Goal: Task Accomplishment & Management: Manage account settings

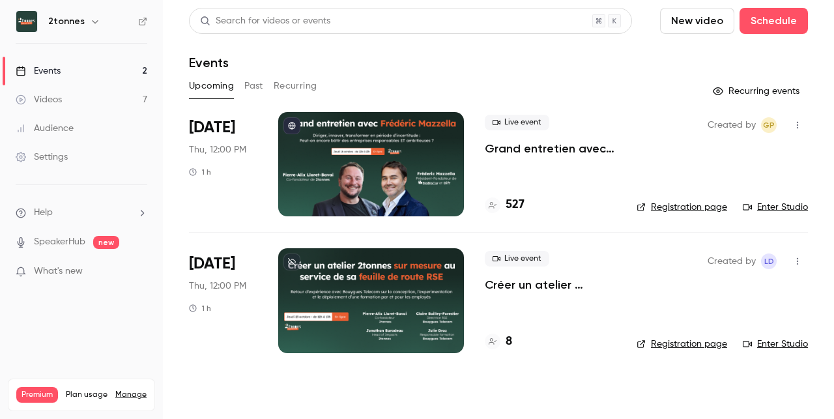
click at [535, 151] on p "Grand entretien avec Frédéric Mazzella. Diriger, innover, transformer en périod…" at bounding box center [550, 149] width 131 height 16
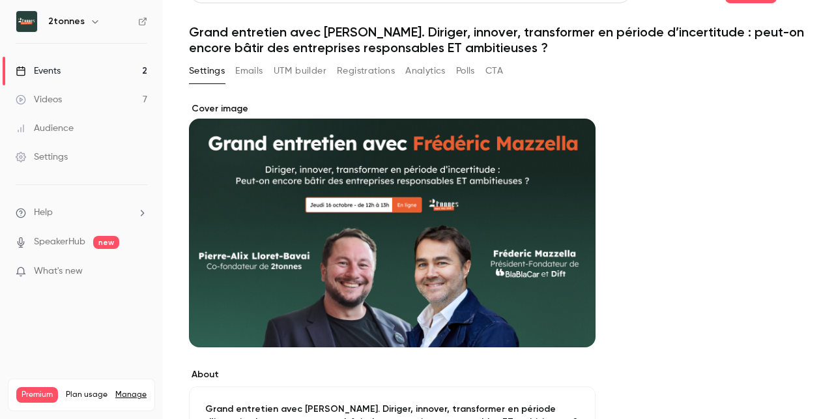
scroll to position [33, 0]
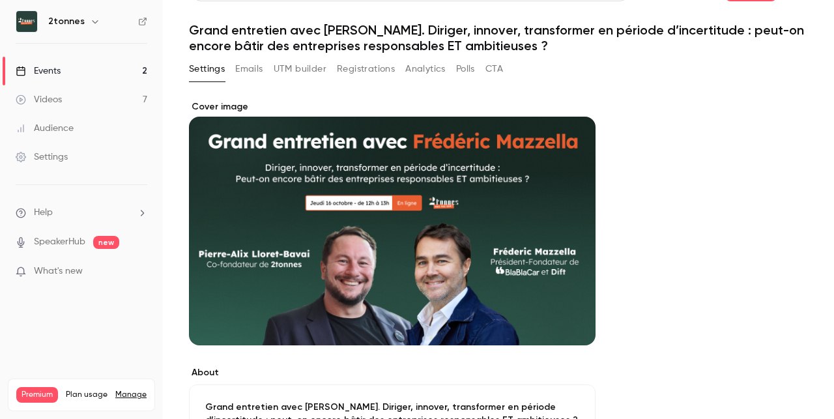
click at [368, 83] on div "Settings Emails UTM builder Registrations Analytics Polls CTA" at bounding box center [346, 72] width 314 height 26
click at [375, 67] on button "Registrations" at bounding box center [366, 69] width 58 height 21
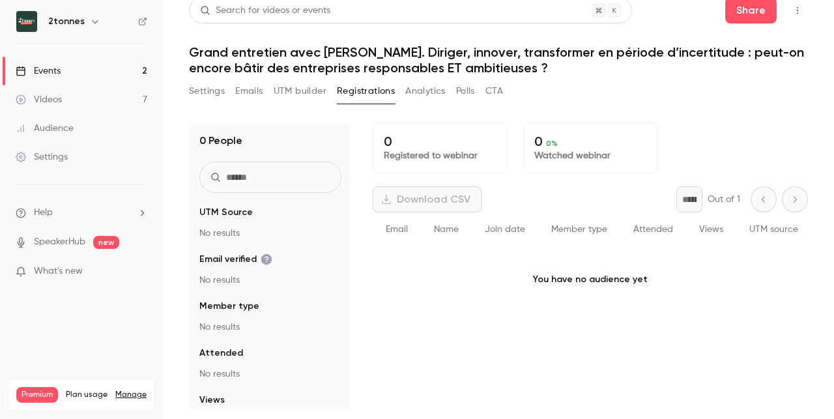
scroll to position [10, 0]
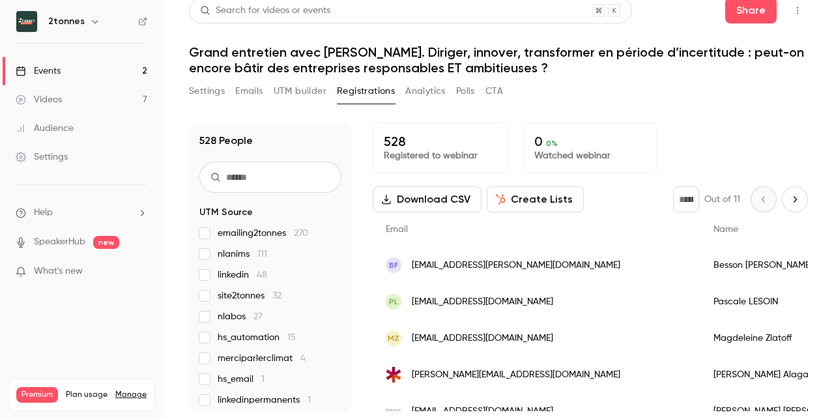
click at [308, 167] on input "text" at bounding box center [270, 177] width 142 height 31
paste input "**********"
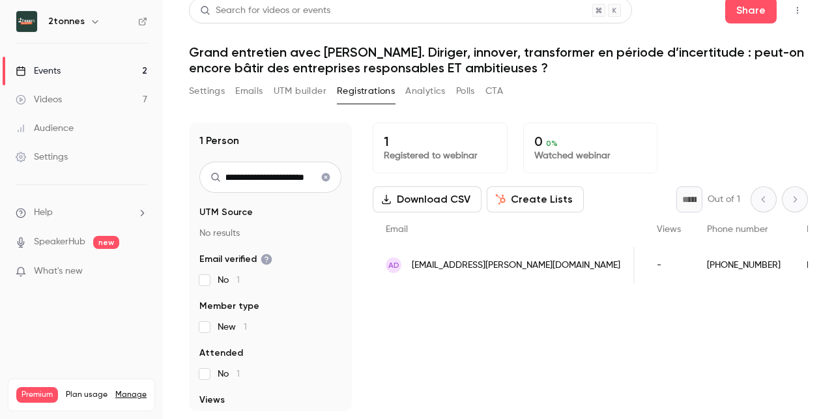
scroll to position [0, 0]
type input "**********"
click at [458, 265] on span "aurelie.delisle@gmail.com" at bounding box center [516, 266] width 209 height 14
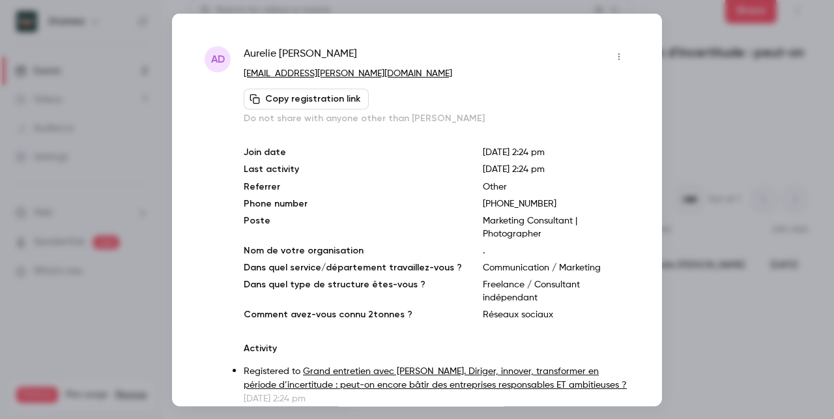
scroll to position [24, 0]
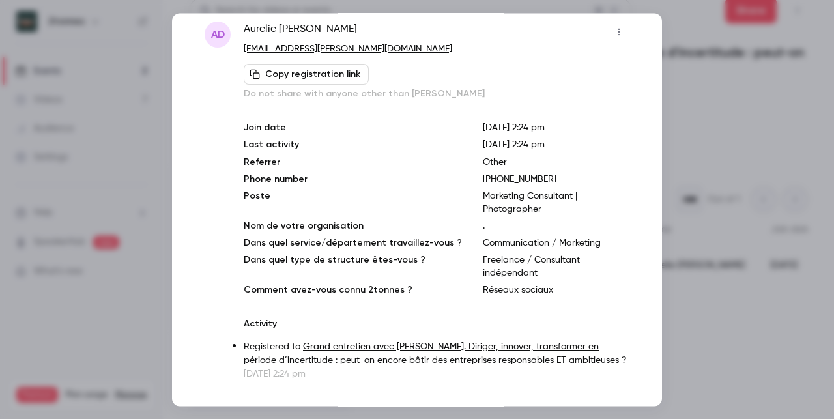
click at [571, 342] on link "Grand entretien avec Frédéric Mazzella. Diriger, innover, transformer en périod…" at bounding box center [435, 353] width 383 height 23
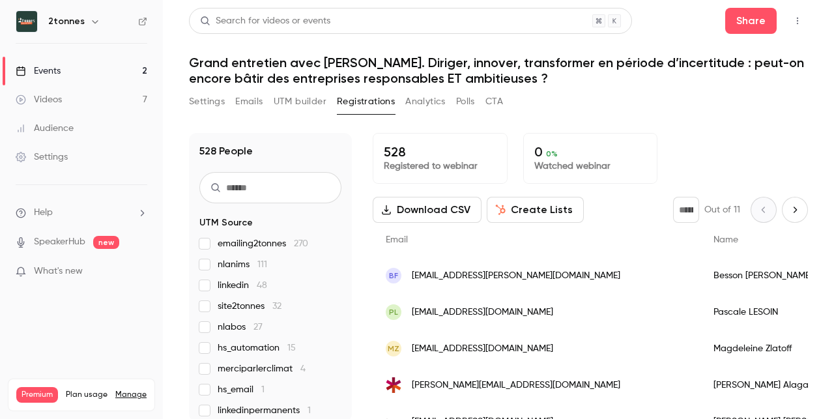
click at [449, 265] on div "BF frb.besson@gmail.com" at bounding box center [537, 275] width 328 height 36
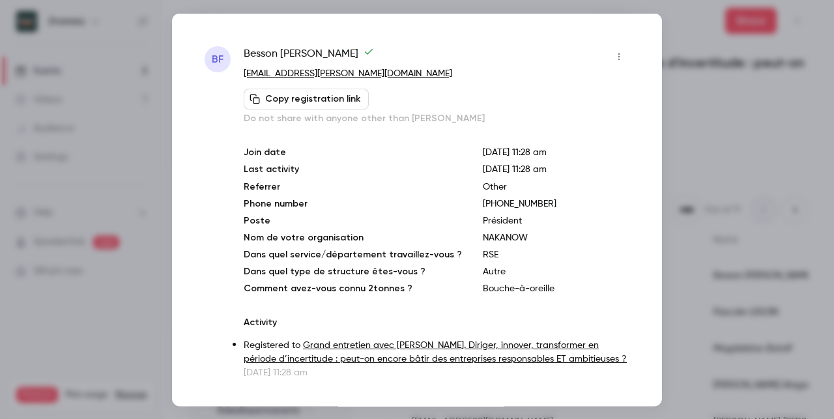
scroll to position [24, 0]
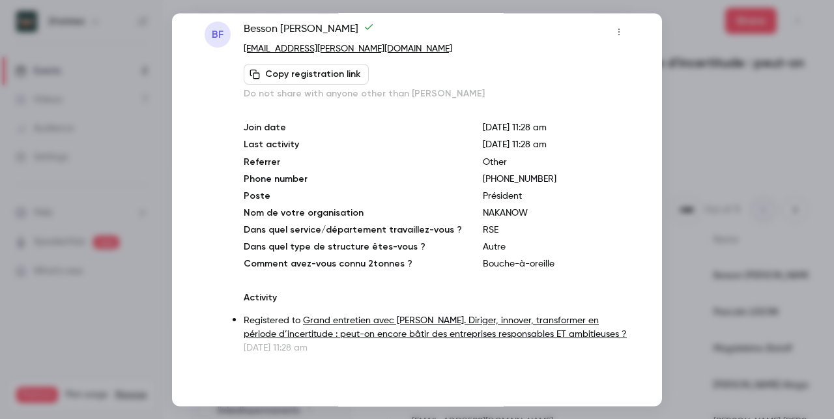
click at [720, 336] on div at bounding box center [417, 209] width 834 height 419
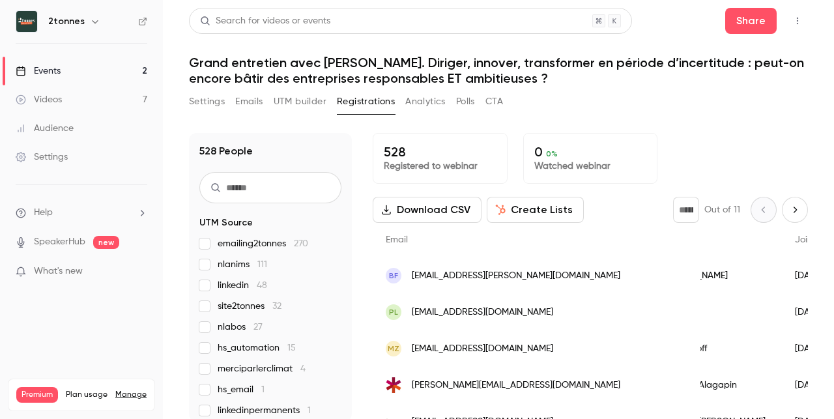
scroll to position [0, 0]
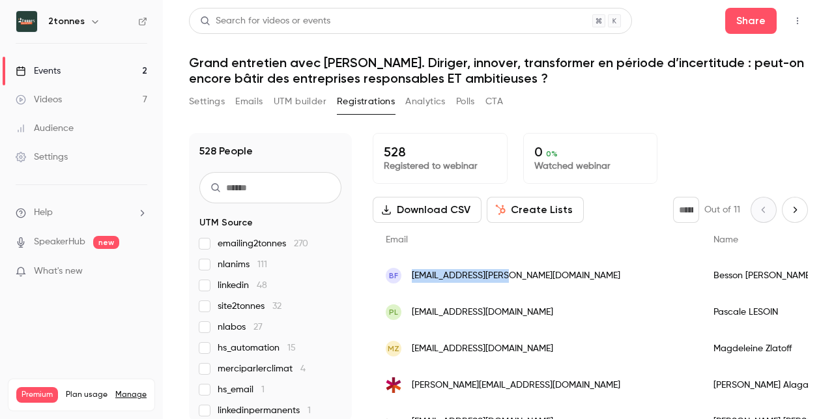
drag, startPoint x: 542, startPoint y: 276, endPoint x: 411, endPoint y: 274, distance: 131.0
click at [411, 274] on div "BF frb.besson@gmail.com" at bounding box center [537, 275] width 328 height 36
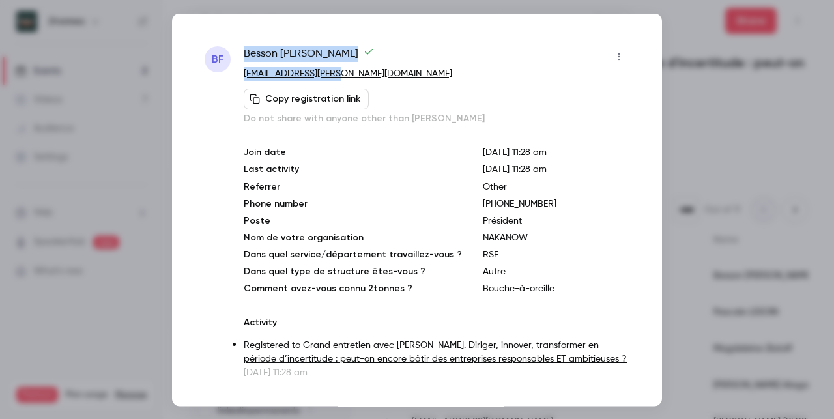
drag, startPoint x: 355, startPoint y: 72, endPoint x: 252, endPoint y: 62, distance: 103.5
click at [252, 62] on div "Besson Franck frb.besson@gmail.com Copy registration link Do not share with any…" at bounding box center [437, 85] width 386 height 79
copy div "Besson Franck frb.besson@gmail.com"
click at [274, 98] on button "Copy registration link" at bounding box center [306, 98] width 125 height 21
click at [351, 78] on p "[EMAIL_ADDRESS][DOMAIN_NAME]" at bounding box center [437, 73] width 386 height 14
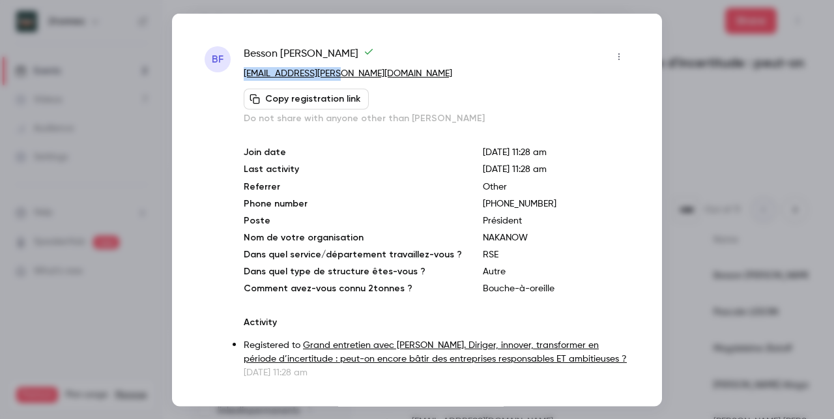
drag, startPoint x: 351, startPoint y: 78, endPoint x: 250, endPoint y: 78, distance: 100.4
click at [250, 78] on p "[EMAIL_ADDRESS][DOMAIN_NAME]" at bounding box center [437, 73] width 386 height 14
copy link "[EMAIL_ADDRESS][DOMAIN_NAME]"
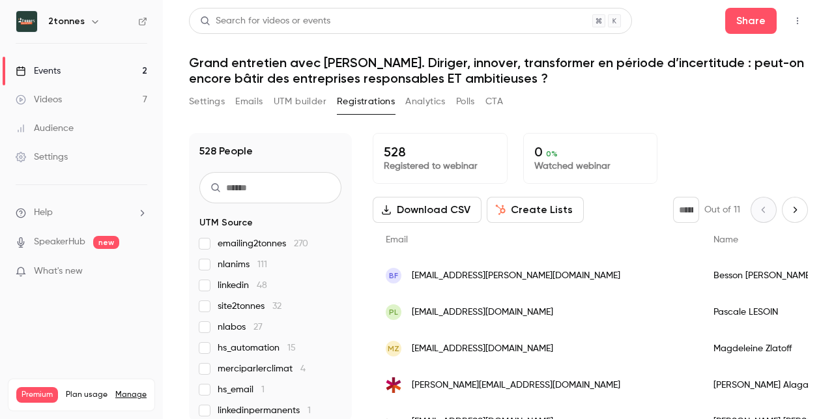
click at [222, 100] on button "Settings" at bounding box center [207, 101] width 36 height 21
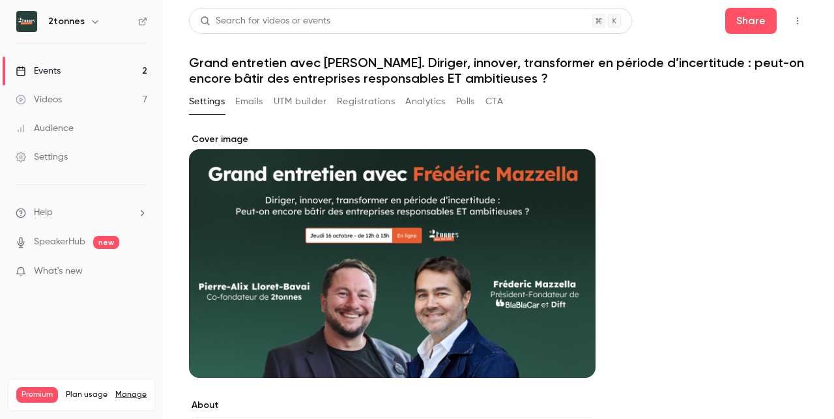
click at [124, 71] on link "Events 2" at bounding box center [81, 71] width 163 height 29
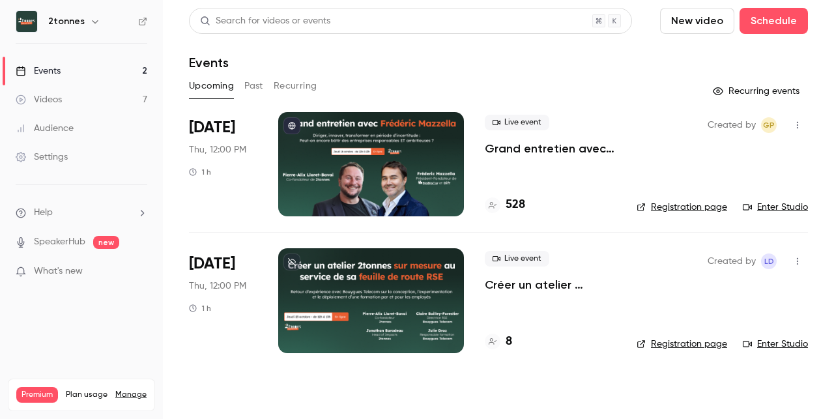
click at [523, 287] on p "Créer un atelier 2tonnes sur mesure au service de sa feuille de route RSE" at bounding box center [550, 285] width 131 height 16
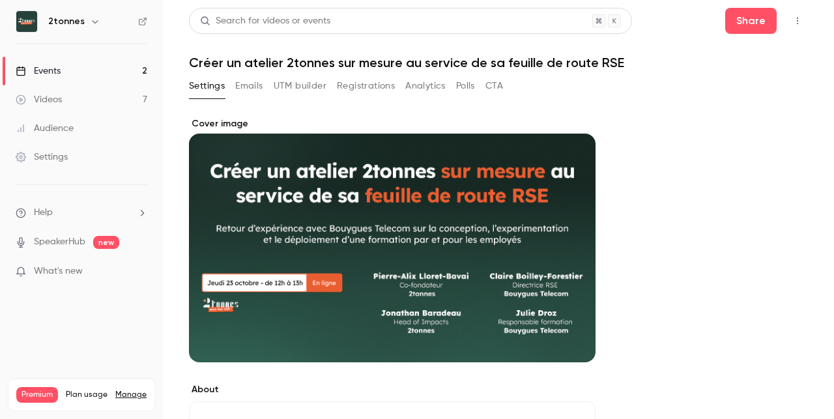
click at [255, 85] on button "Emails" at bounding box center [248, 86] width 27 height 21
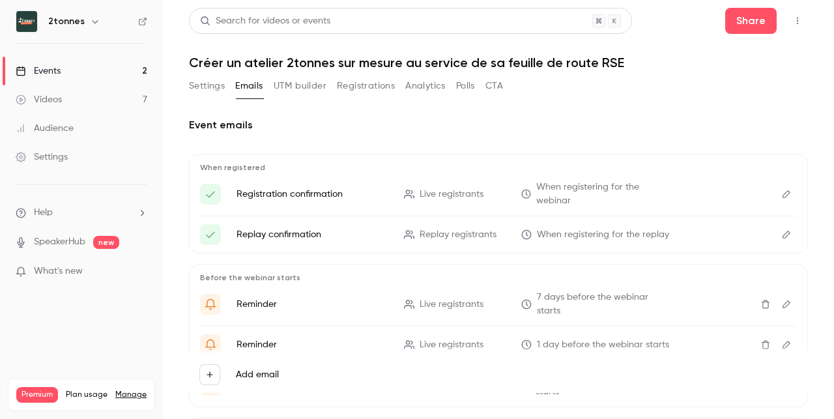
click at [297, 84] on button "UTM builder" at bounding box center [300, 86] width 53 height 21
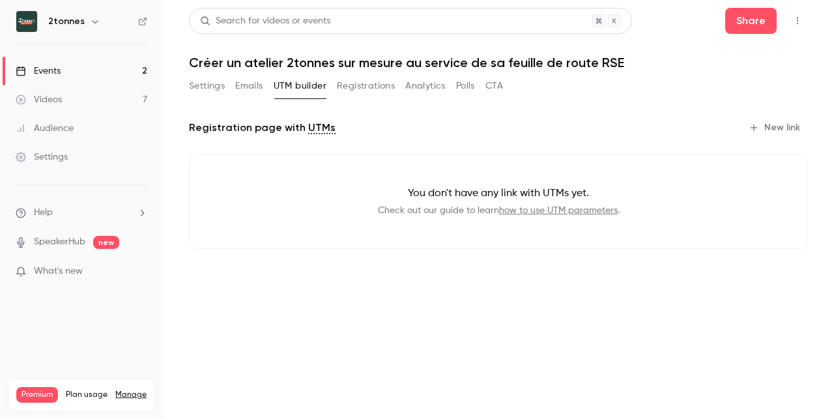
click at [349, 84] on button "Registrations" at bounding box center [366, 86] width 58 height 21
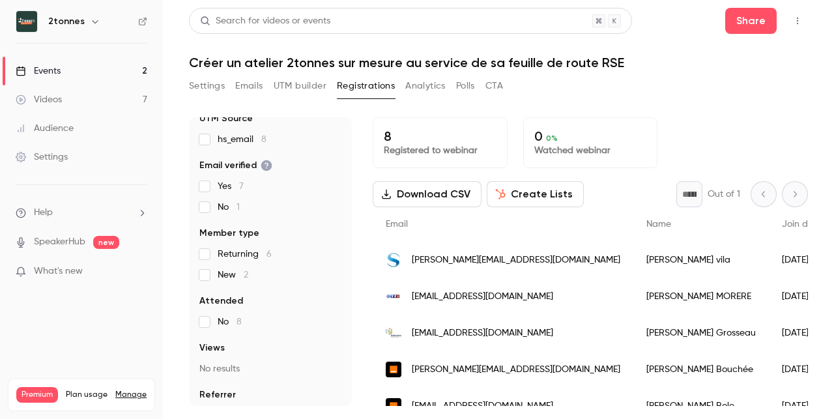
scroll to position [115, 0]
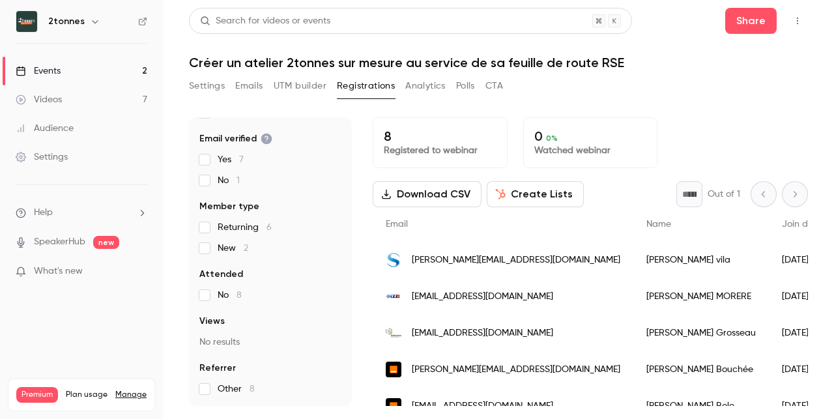
click at [409, 84] on button "Analytics" at bounding box center [425, 86] width 40 height 21
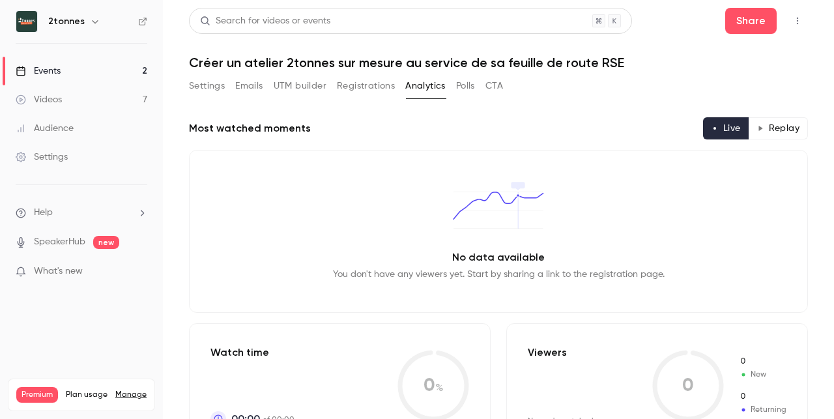
click at [458, 88] on button "Polls" at bounding box center [465, 86] width 19 height 21
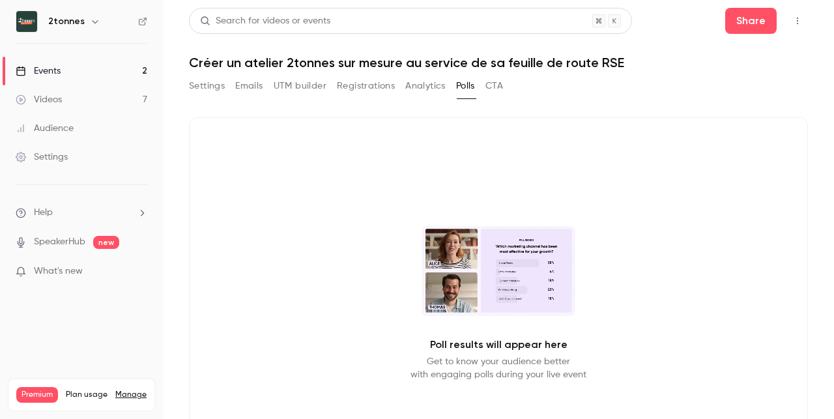
click at [497, 84] on button "CTA" at bounding box center [495, 86] width 18 height 21
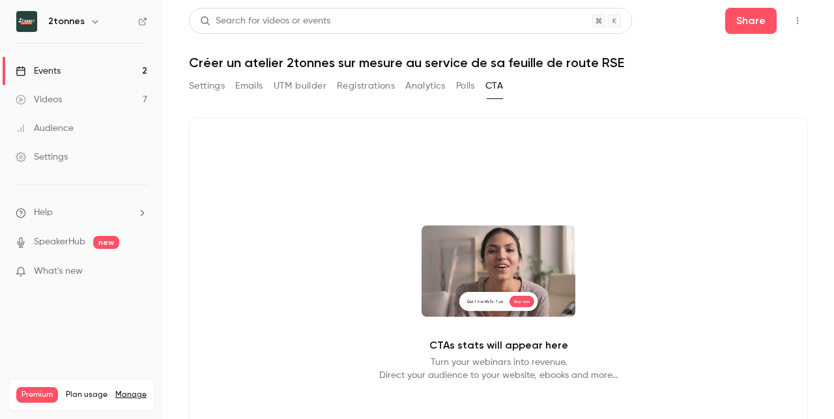
click at [222, 81] on button "Settings" at bounding box center [207, 86] width 36 height 21
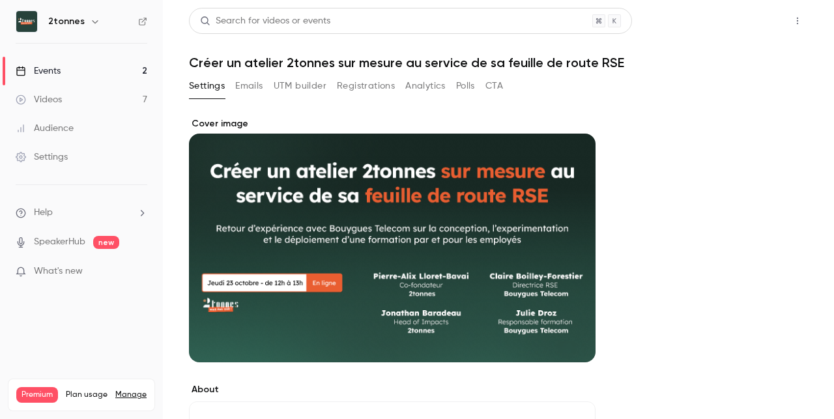
click at [769, 27] on button "Share" at bounding box center [750, 21] width 51 height 26
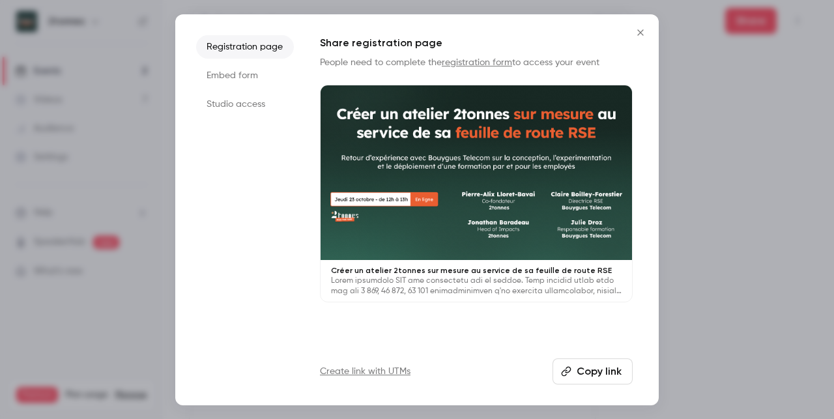
click at [638, 34] on icon "Close" at bounding box center [641, 32] width 16 height 10
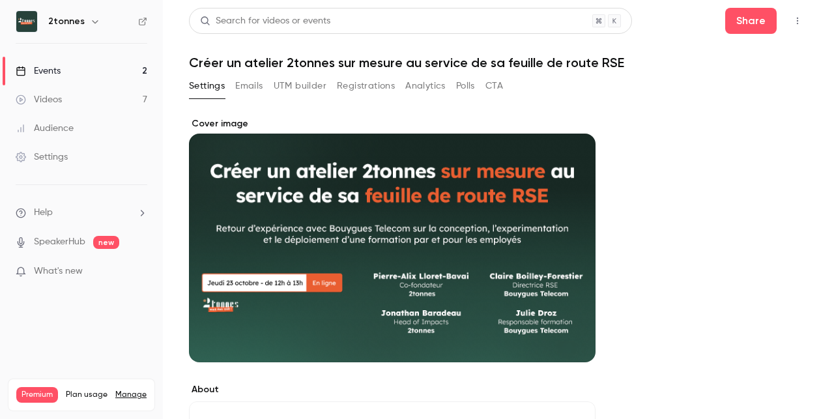
click at [124, 72] on link "Events 2" at bounding box center [81, 71] width 163 height 29
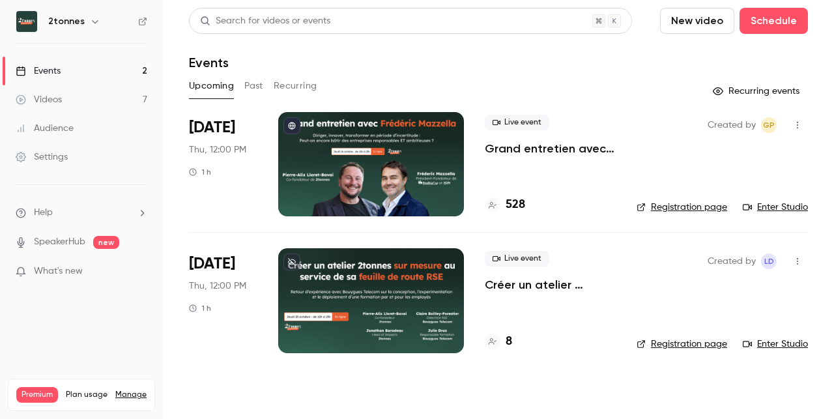
click at [714, 22] on button "New video" at bounding box center [697, 21] width 74 height 26
click at [766, 24] on div at bounding box center [417, 209] width 834 height 419
click at [768, 23] on button "Schedule" at bounding box center [774, 21] width 68 height 26
click at [730, 65] on li "One time event" at bounding box center [737, 57] width 141 height 34
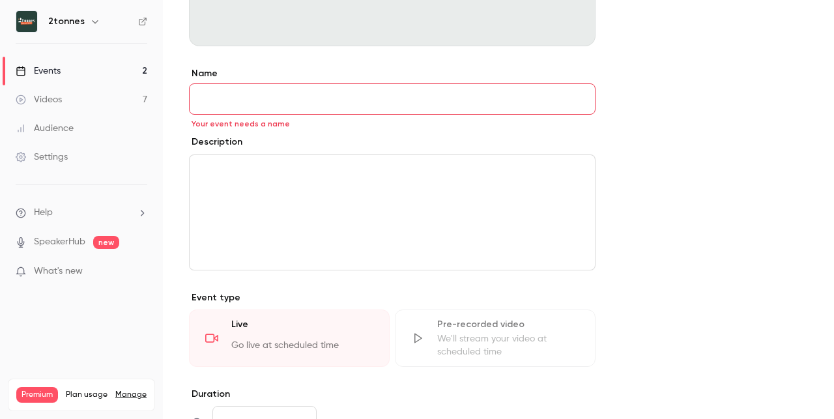
scroll to position [378, 0]
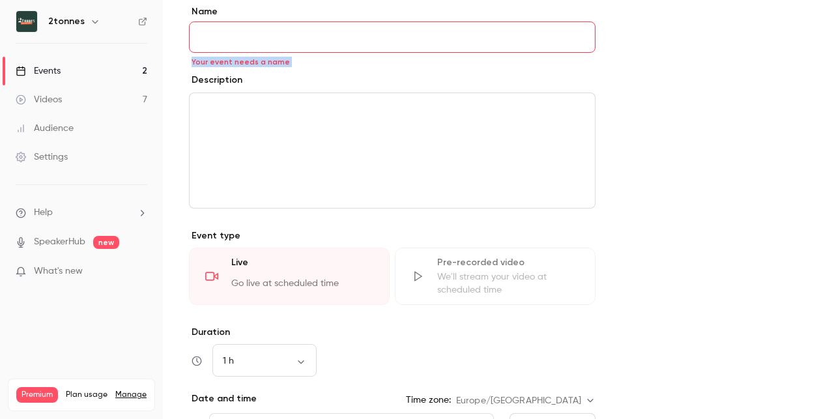
click at [389, 63] on div "**********" at bounding box center [392, 289] width 407 height 568
click at [390, 54] on div "**********" at bounding box center [392, 289] width 407 height 568
drag, startPoint x: 389, startPoint y: 46, endPoint x: 389, endPoint y: 38, distance: 8.5
click at [389, 44] on input "Name" at bounding box center [392, 37] width 407 height 31
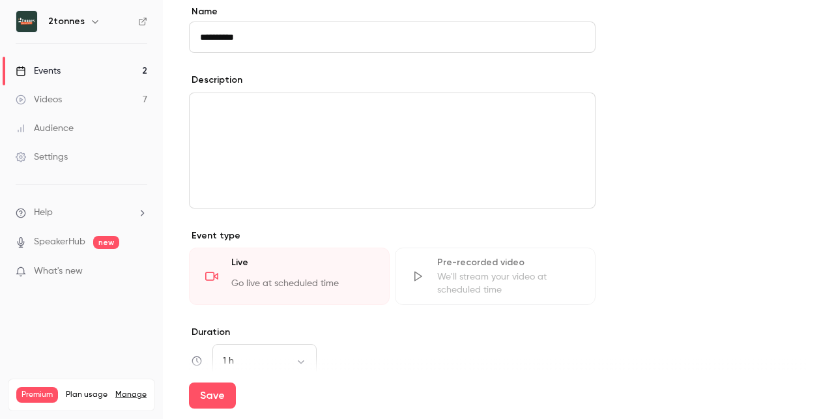
type input "**********"
click at [388, 122] on div "editor" at bounding box center [392, 150] width 405 height 115
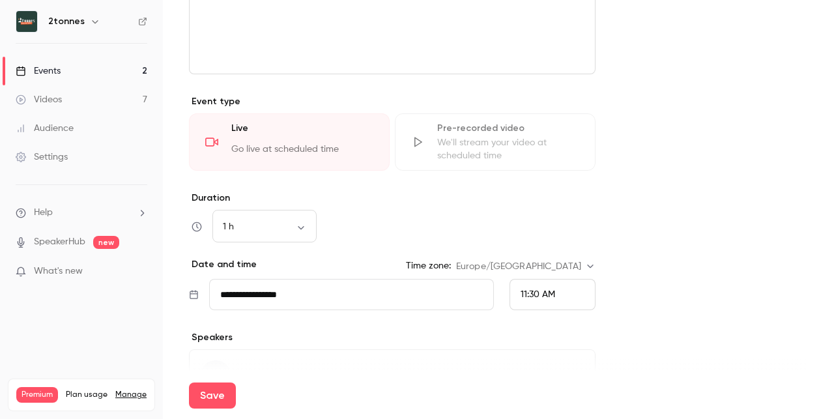
scroll to position [599, 0]
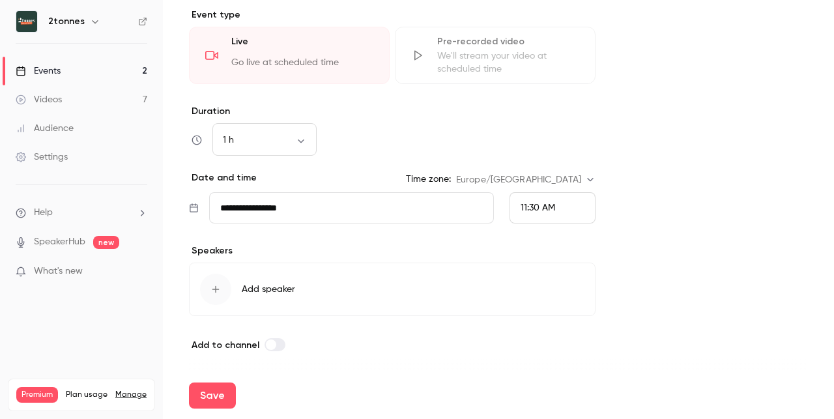
click at [355, 208] on input "**********" at bounding box center [351, 207] width 285 height 31
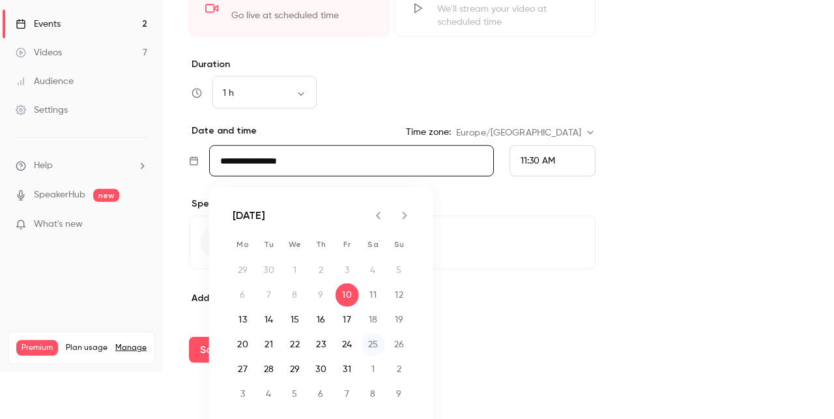
scroll to position [57, 0]
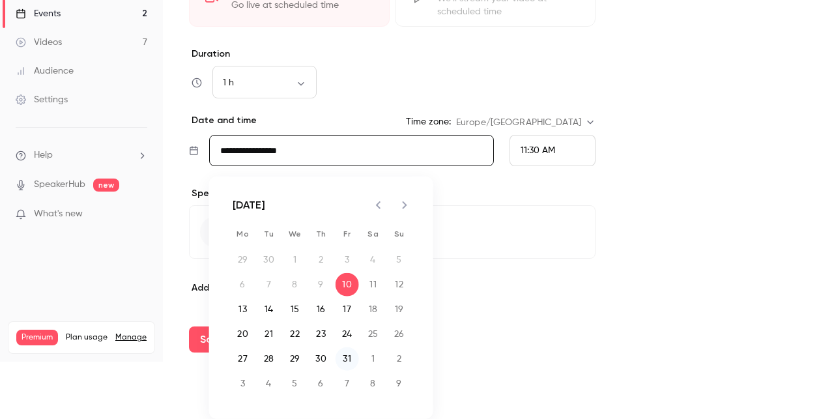
click at [337, 354] on button "31" at bounding box center [347, 358] width 23 height 23
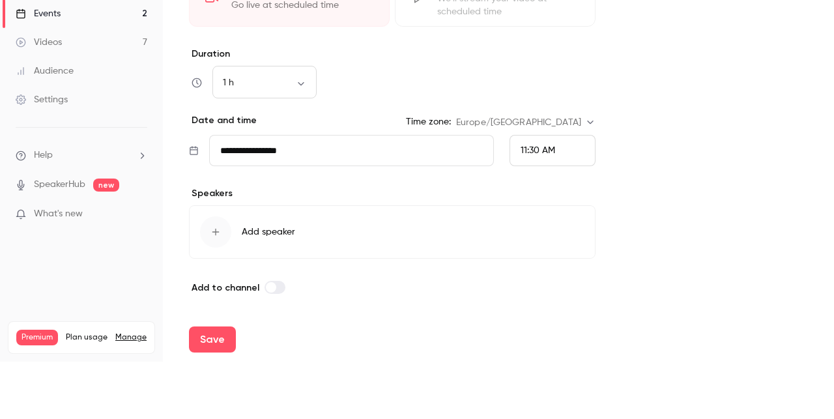
type input "**********"
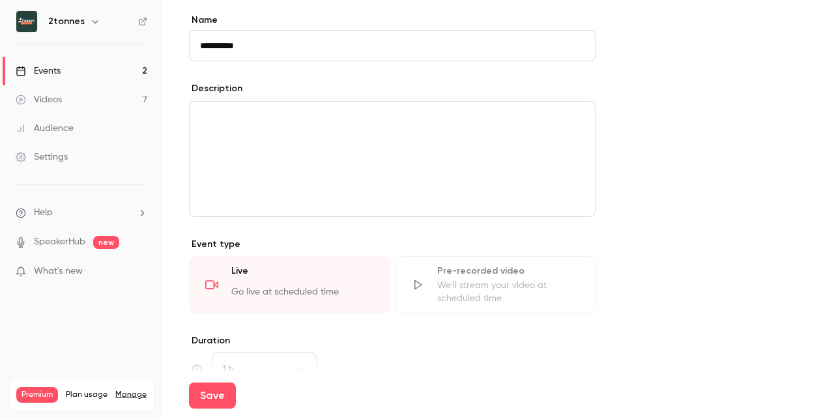
scroll to position [378, 0]
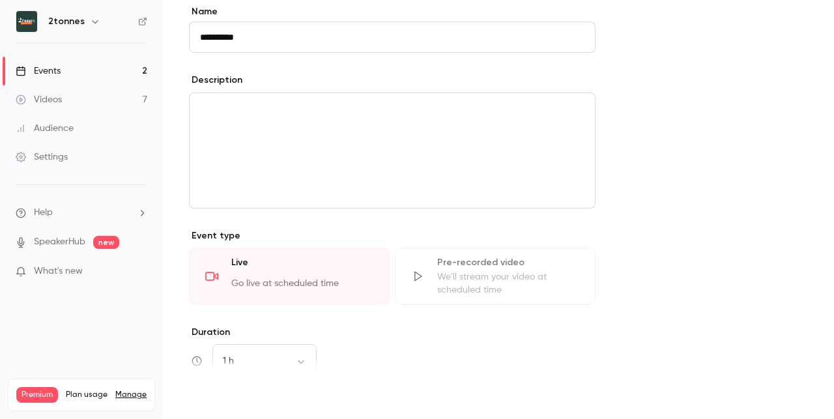
click at [222, 397] on button "Save" at bounding box center [212, 396] width 47 height 26
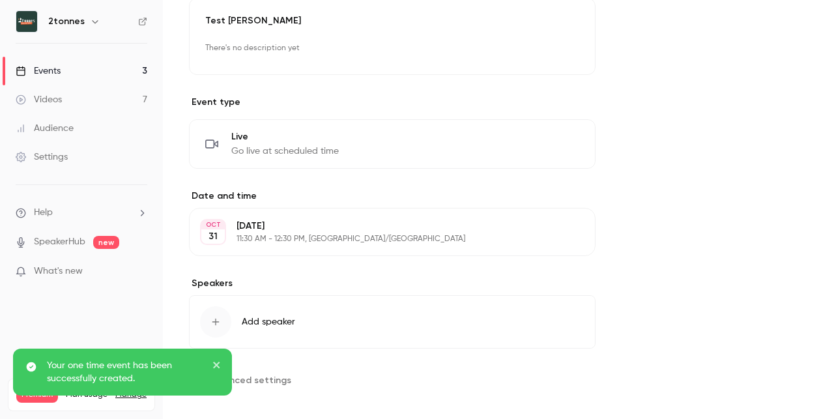
scroll to position [412, 0]
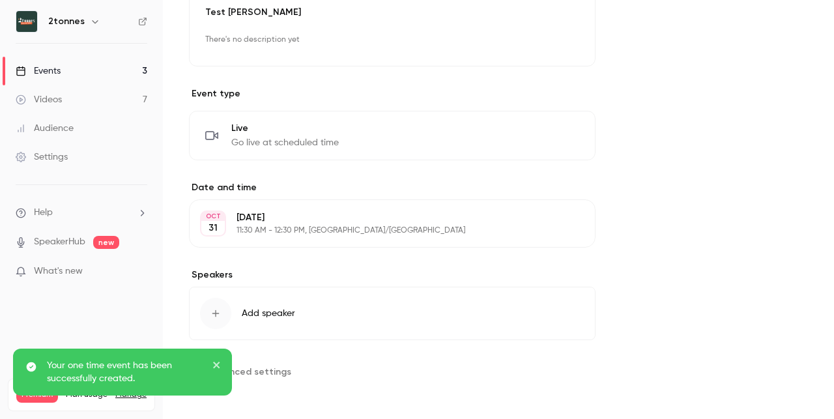
click at [213, 367] on icon "close" at bounding box center [216, 365] width 9 height 10
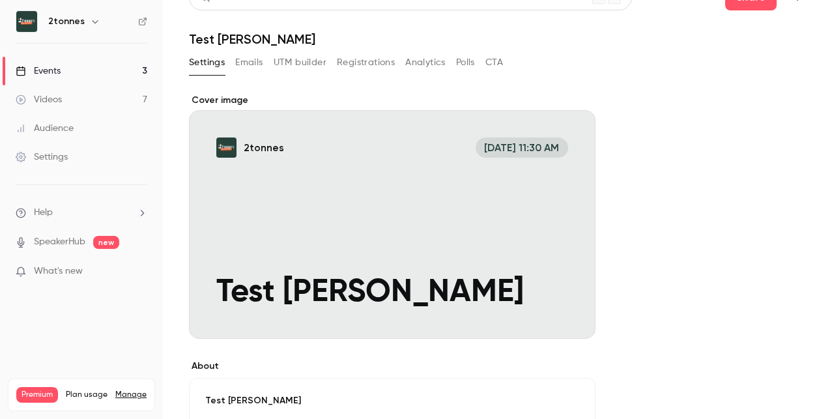
scroll to position [0, 0]
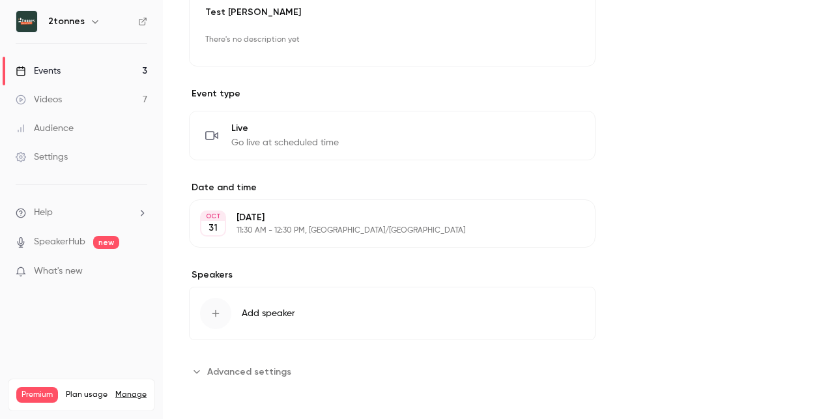
click at [285, 371] on span "Advanced settings" at bounding box center [249, 372] width 84 height 14
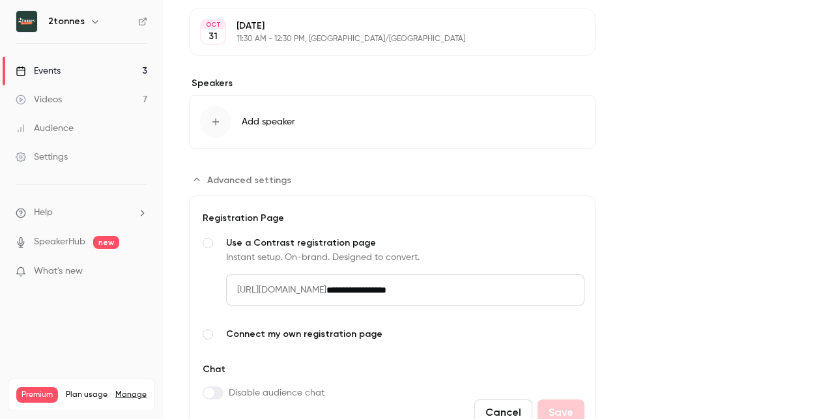
scroll to position [639, 0]
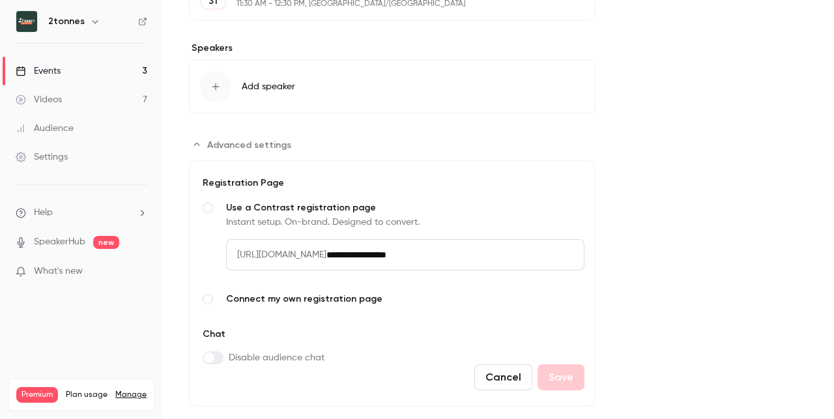
click at [403, 252] on input "**********" at bounding box center [455, 254] width 258 height 31
drag, startPoint x: 403, startPoint y: 252, endPoint x: 493, endPoint y: 248, distance: 90.0
click at [493, 248] on input "**********" at bounding box center [455, 254] width 258 height 31
click at [329, 293] on span "Connect my own registration page" at bounding box center [405, 299] width 358 height 13
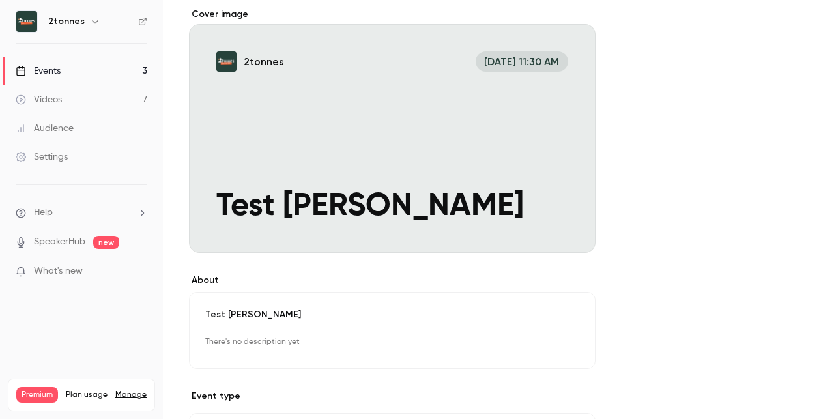
scroll to position [0, 0]
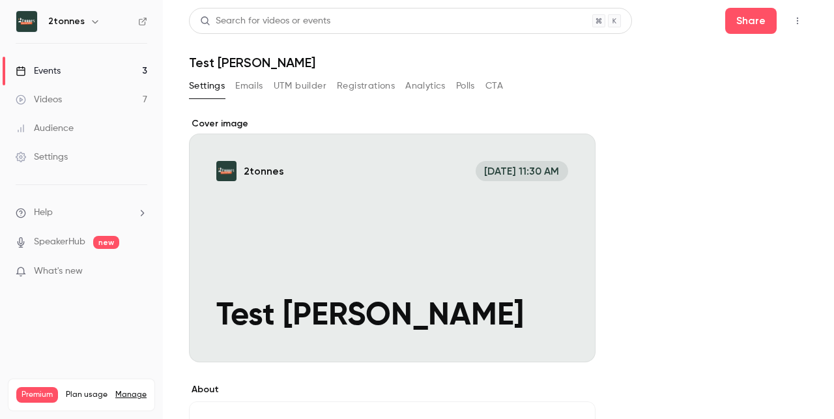
click at [262, 84] on button "Emails" at bounding box center [248, 86] width 27 height 21
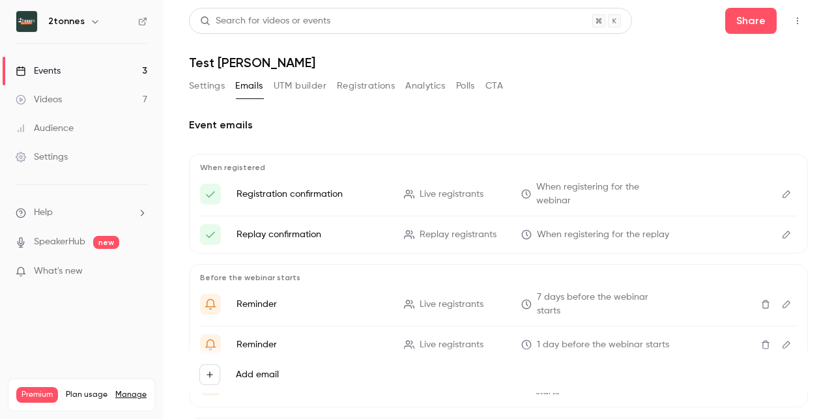
click at [295, 87] on button "UTM builder" at bounding box center [300, 86] width 53 height 21
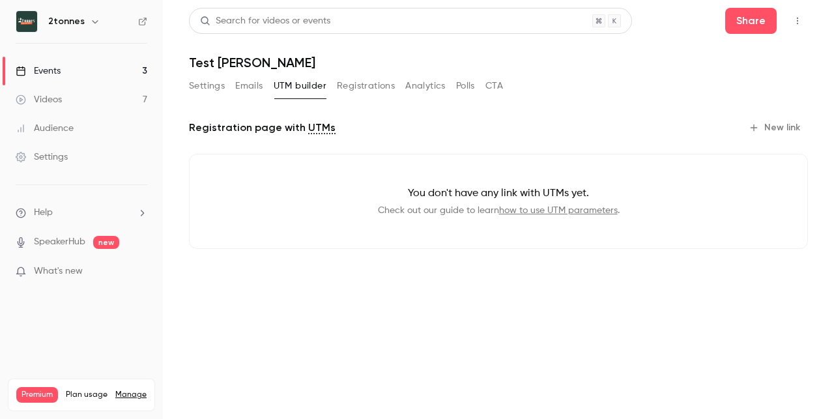
click at [345, 88] on button "Registrations" at bounding box center [366, 86] width 58 height 21
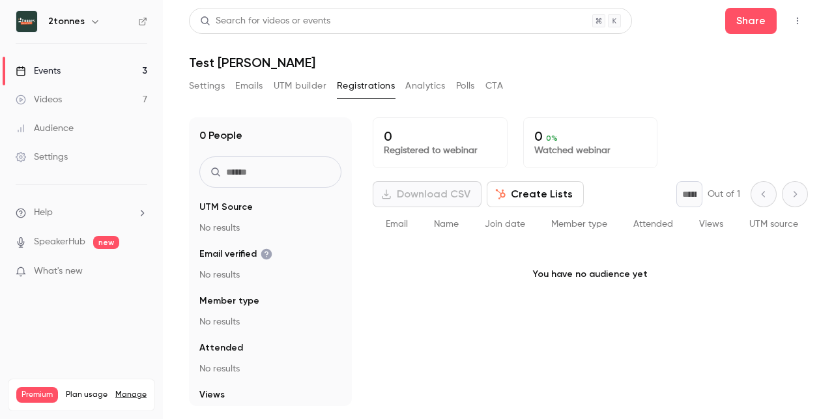
click at [419, 91] on button "Analytics" at bounding box center [425, 86] width 40 height 21
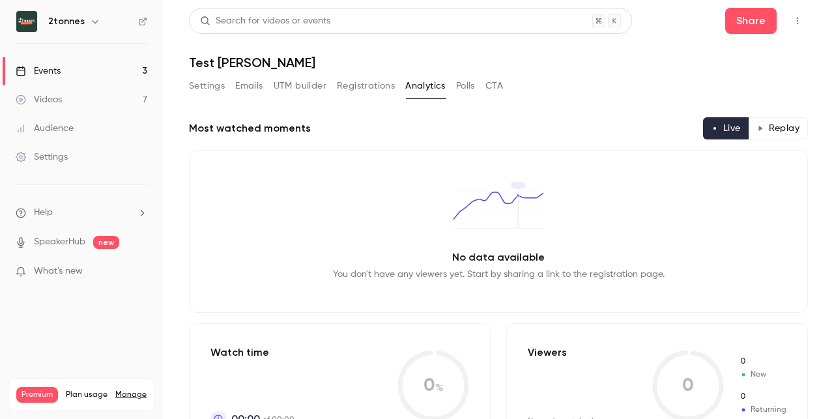
click at [458, 87] on button "Polls" at bounding box center [465, 86] width 19 height 21
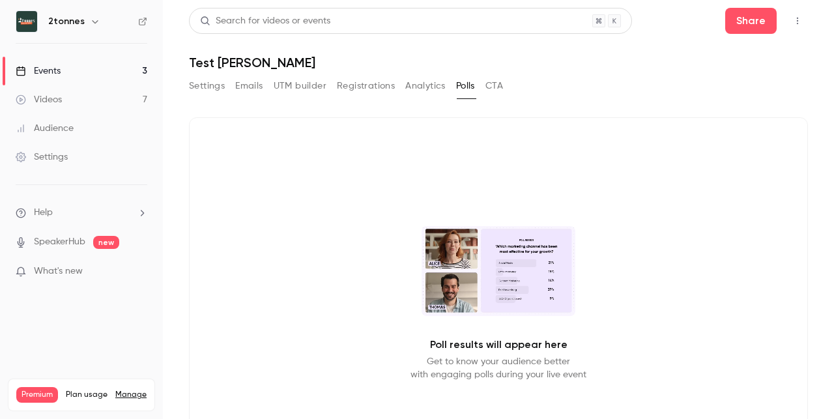
click at [493, 85] on button "CTA" at bounding box center [495, 86] width 18 height 21
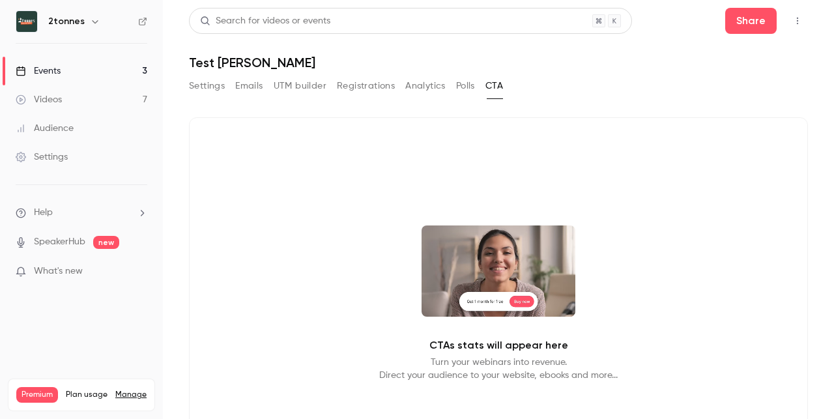
click at [373, 88] on button "Registrations" at bounding box center [366, 86] width 58 height 21
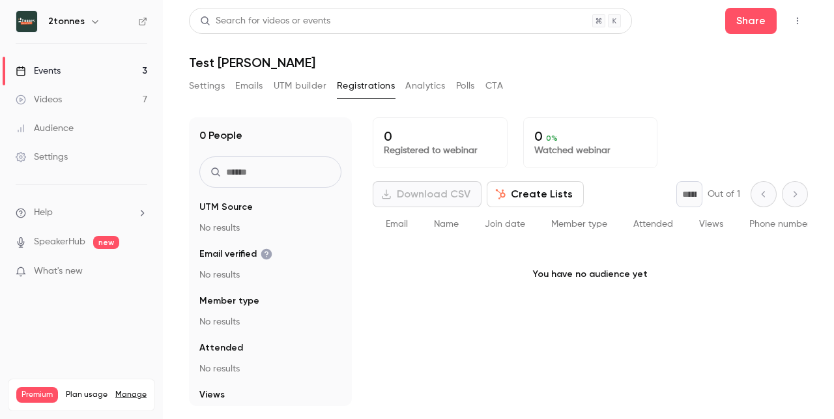
click at [206, 81] on button "Settings" at bounding box center [207, 86] width 36 height 21
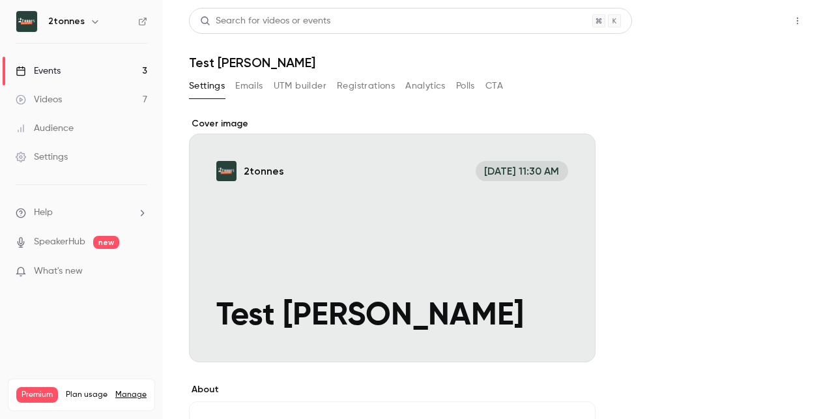
click at [744, 14] on button "Share" at bounding box center [750, 21] width 51 height 26
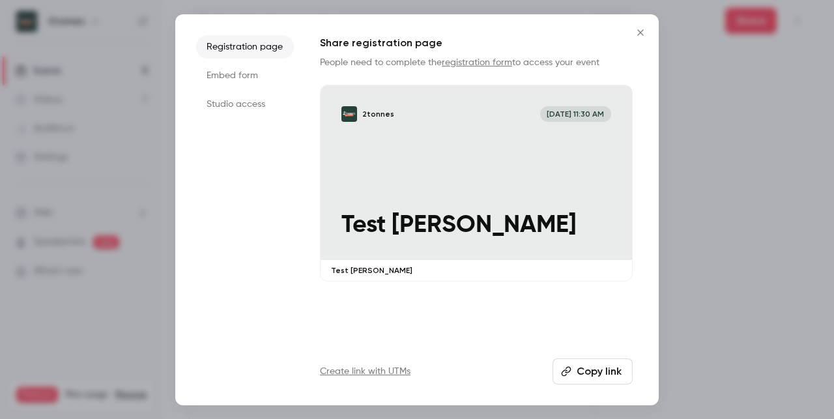
click at [616, 373] on button "Copy link" at bounding box center [593, 371] width 80 height 26
click at [638, 29] on icon "Close" at bounding box center [641, 32] width 16 height 10
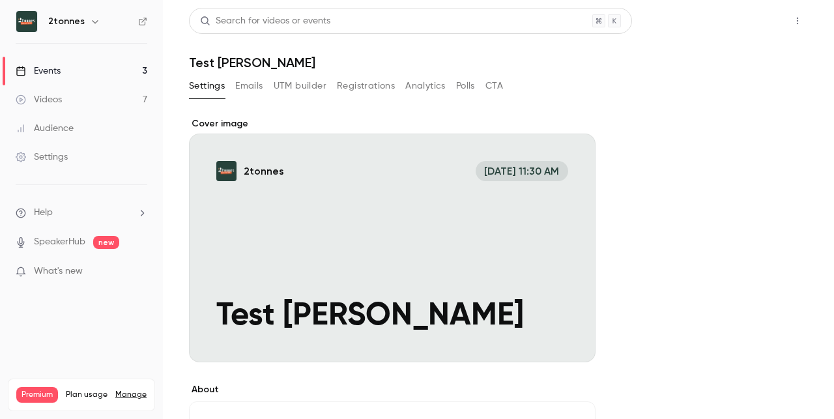
click at [745, 27] on button "Share" at bounding box center [750, 21] width 51 height 26
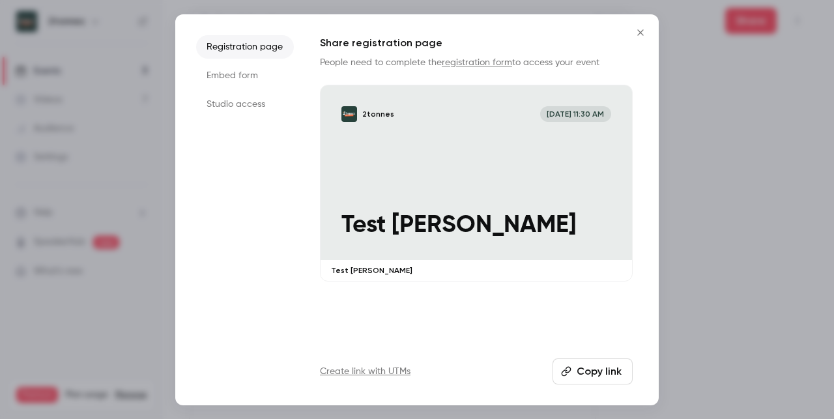
click at [263, 75] on li "Embed form" at bounding box center [245, 75] width 98 height 23
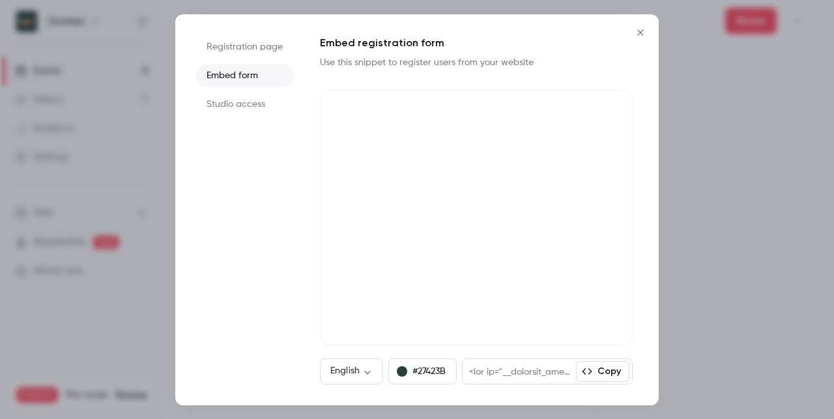
click at [244, 96] on li "Studio access" at bounding box center [245, 104] width 98 height 23
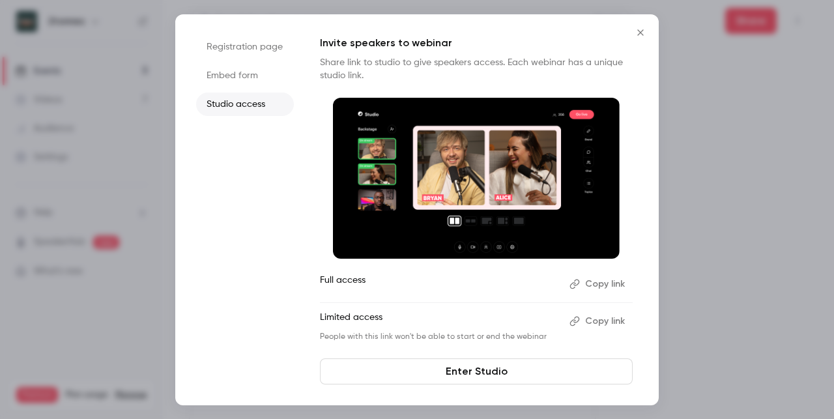
click at [264, 53] on li "Registration page" at bounding box center [245, 46] width 98 height 23
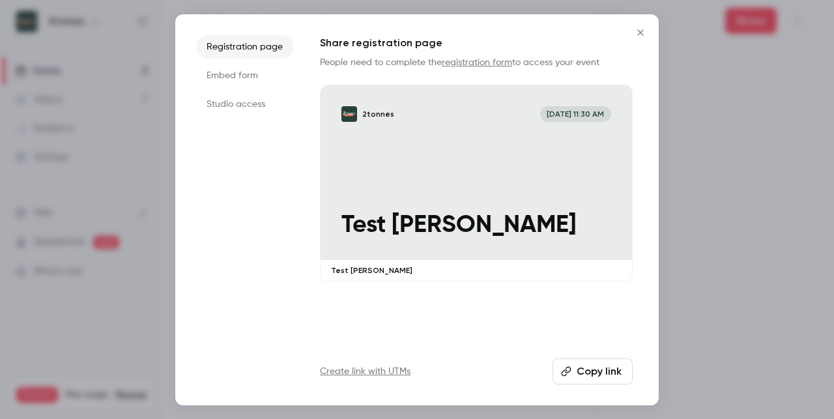
click at [589, 382] on button "Copy link" at bounding box center [593, 371] width 80 height 26
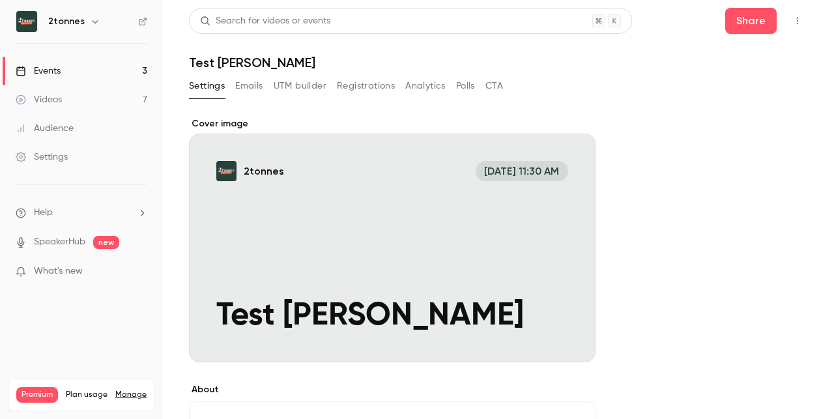
click at [800, 24] on icon "button" at bounding box center [797, 20] width 10 height 9
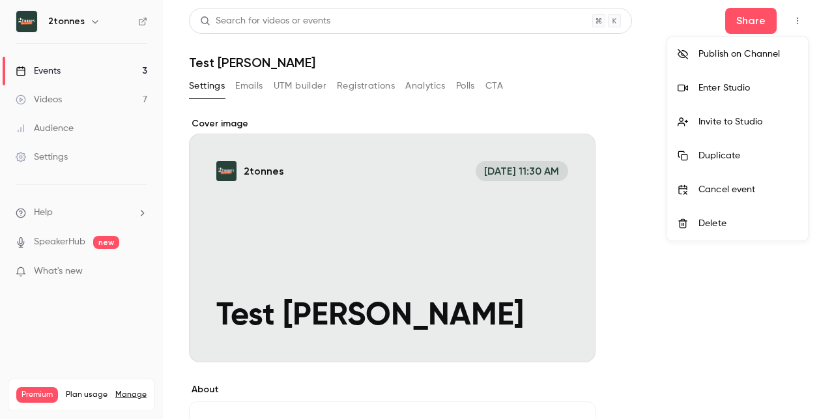
click at [723, 273] on div at bounding box center [417, 209] width 834 height 419
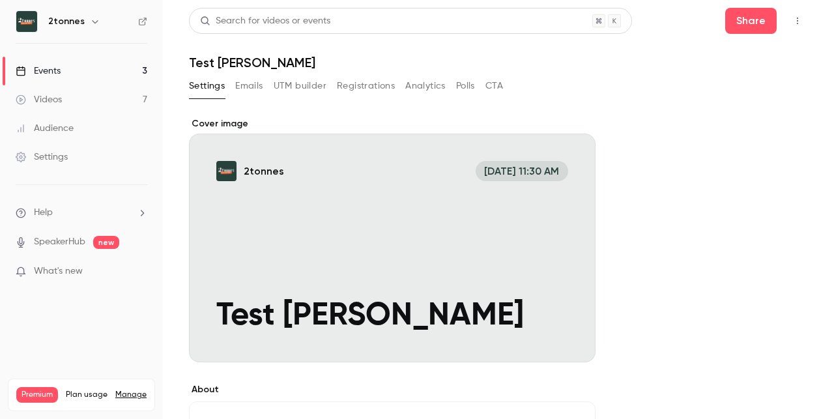
click at [336, 77] on div "Settings Emails UTM builder Registrations Analytics Polls CTA" at bounding box center [346, 86] width 314 height 21
click at [346, 80] on button "Registrations" at bounding box center [366, 86] width 58 height 21
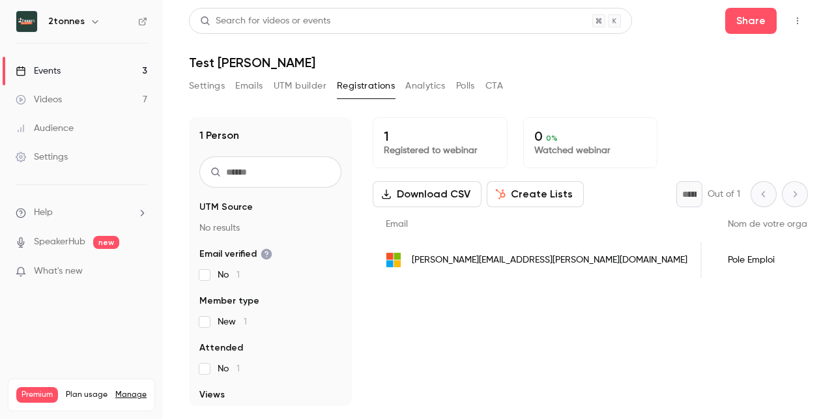
scroll to position [0, 626]
click at [535, 347] on div "1 Registered to webinar 0 0 % Watched webinar Download CSV Create Lists * Out o…" at bounding box center [590, 261] width 435 height 289
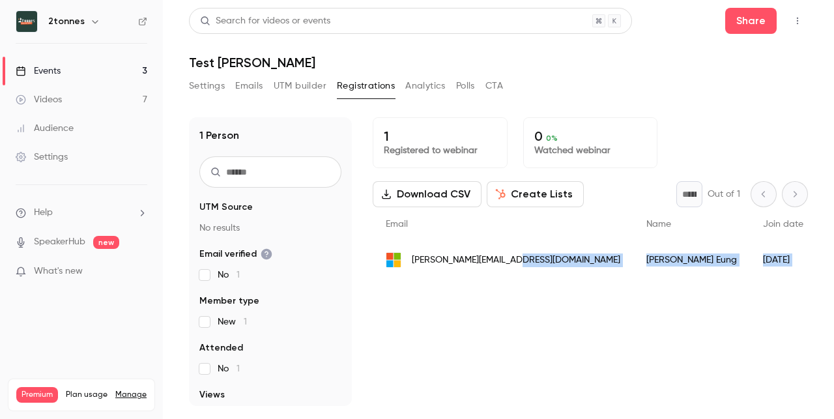
drag, startPoint x: 444, startPoint y: 271, endPoint x: 508, endPoint y: 285, distance: 66.0
click at [536, 278] on div "Email Name Join date Member type Attended Views Phone number Poste Nom de votre…" at bounding box center [590, 242] width 435 height 71
click at [463, 280] on div "1 Registered to webinar 0 0 % Watched webinar Download CSV Create Lists * Out o…" at bounding box center [590, 261] width 435 height 289
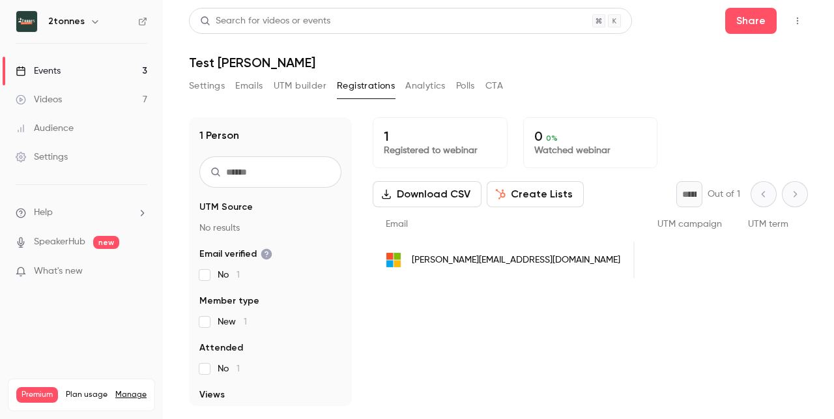
scroll to position [0, 102]
click at [584, 377] on div "1 Registered to webinar 0 0 % Watched webinar Download CSV Create Lists * Out o…" at bounding box center [590, 261] width 435 height 289
click at [461, 350] on div "1 Registered to webinar 0 0 % Watched webinar Download CSV Create Lists * Out o…" at bounding box center [590, 261] width 435 height 289
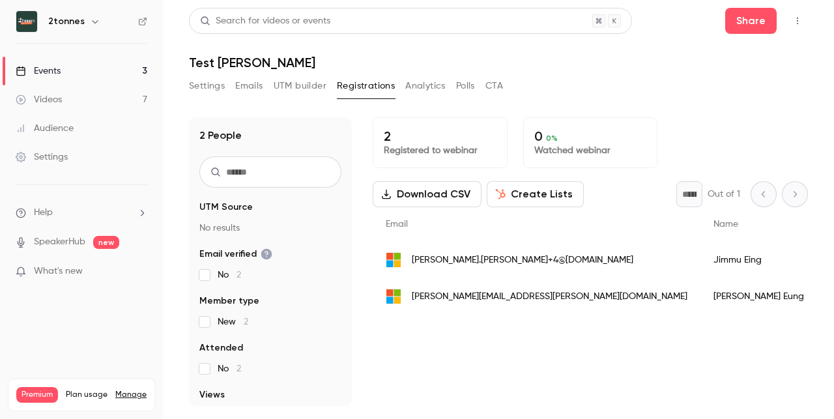
click at [805, 19] on button "button" at bounding box center [797, 20] width 21 height 21
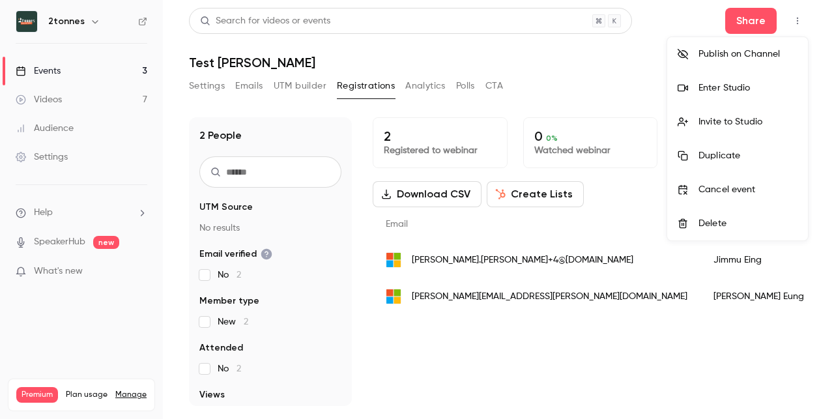
click at [721, 222] on div "Delete" at bounding box center [748, 223] width 99 height 13
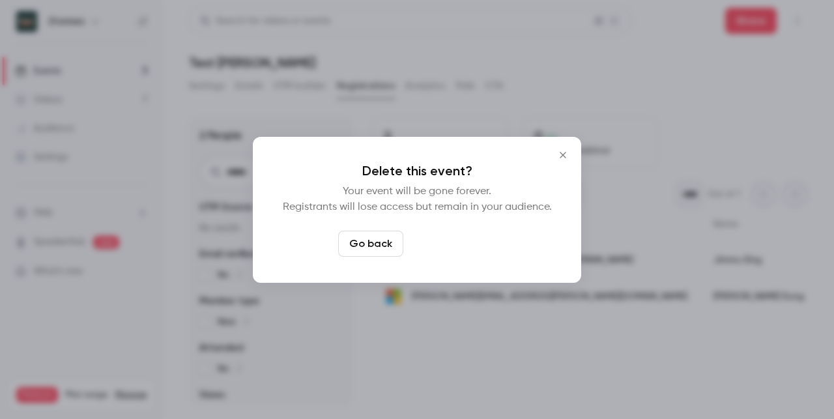
click at [483, 236] on button "Delete event" at bounding box center [452, 244] width 87 height 26
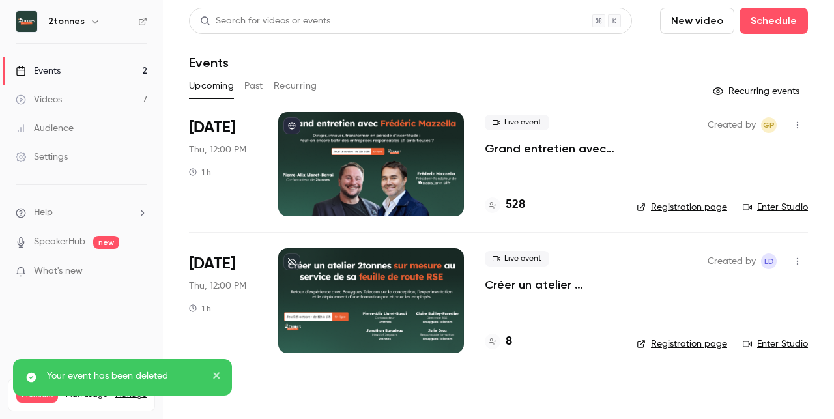
click at [470, 58] on div "Events" at bounding box center [498, 63] width 619 height 16
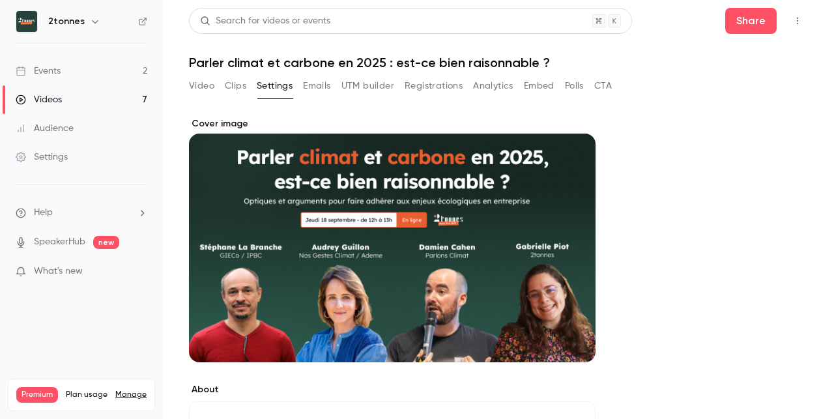
click at [429, 87] on button "Registrations" at bounding box center [434, 86] width 58 height 21
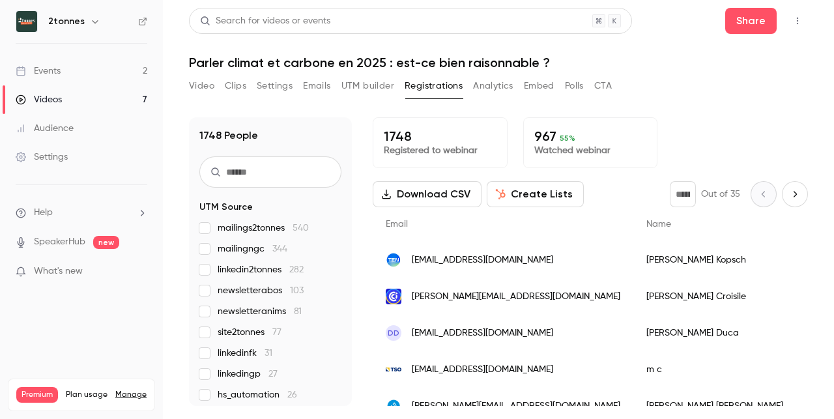
click at [101, 121] on link "Audience" at bounding box center [81, 128] width 163 height 29
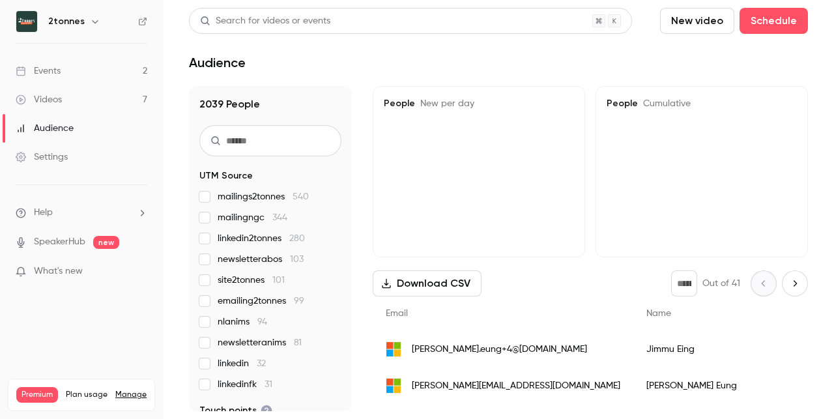
click at [122, 81] on link "Events 2" at bounding box center [81, 71] width 163 height 29
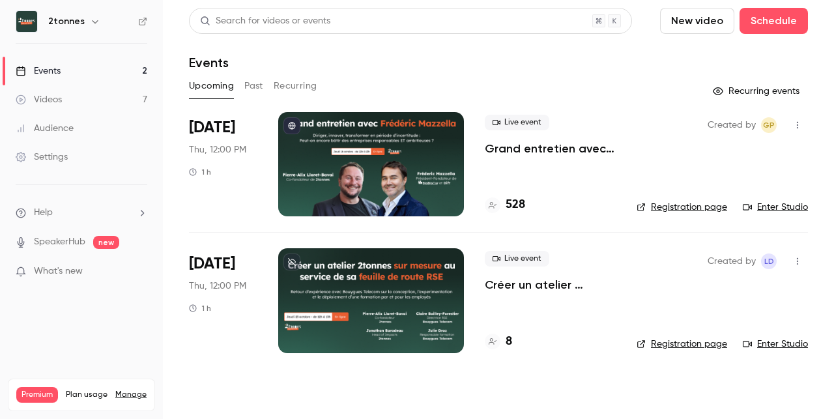
click at [555, 281] on p "Créer un atelier 2tonnes sur mesure au service de sa feuille de route RSE" at bounding box center [550, 285] width 131 height 16
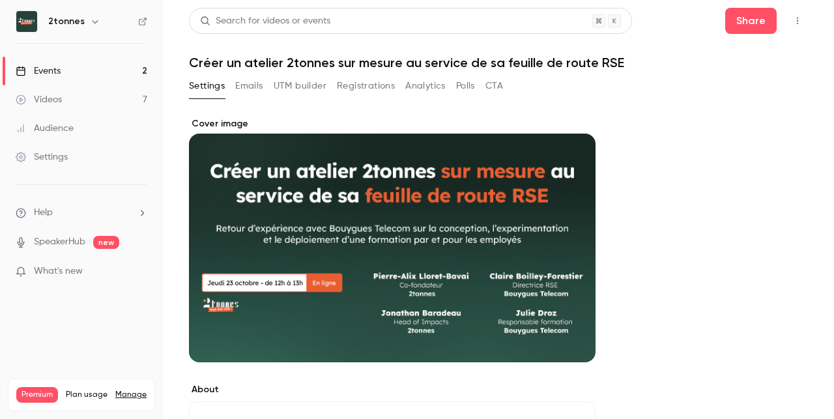
click at [379, 76] on button "Registrations" at bounding box center [366, 86] width 58 height 21
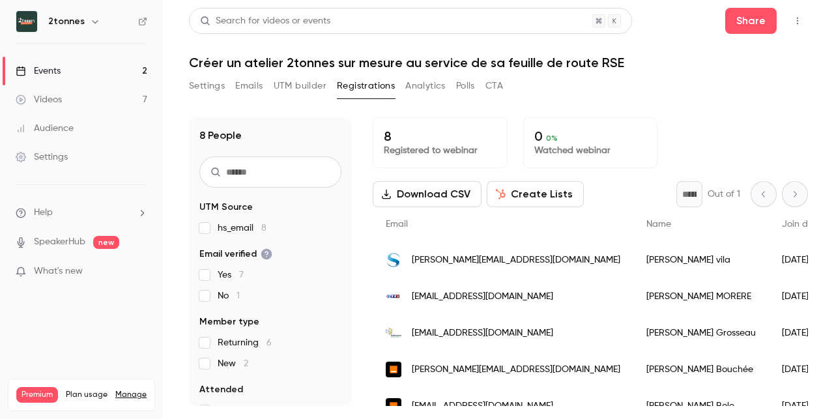
click at [277, 101] on div "Settings Emails UTM builder Registrations Analytics Polls CTA" at bounding box center [346, 89] width 314 height 26
drag, startPoint x: 510, startPoint y: 299, endPoint x: 416, endPoint y: 287, distance: 94.0
click at [416, 287] on div "[EMAIL_ADDRESS][DOMAIN_NAME]" at bounding box center [503, 296] width 261 height 36
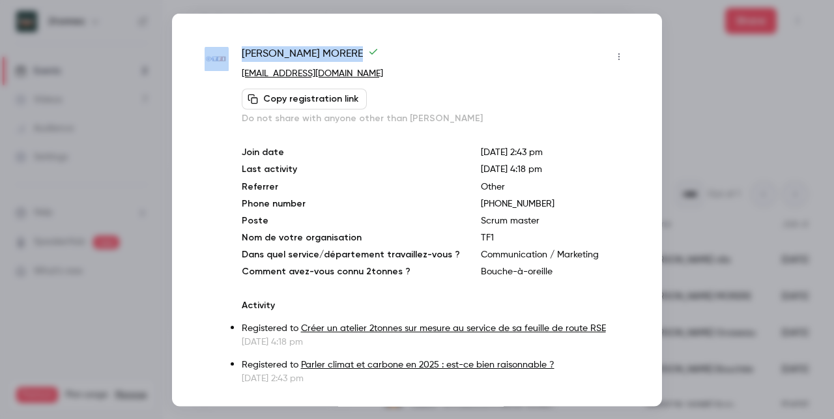
drag, startPoint x: 317, startPoint y: 72, endPoint x: 217, endPoint y: 60, distance: 100.5
click at [217, 60] on div "[PERSON_NAME] [EMAIL_ADDRESS][DOMAIN_NAME] Copy registration link Do not share …" at bounding box center [417, 215] width 425 height 339
click at [373, 86] on div "[PERSON_NAME] [EMAIL_ADDRESS][DOMAIN_NAME] Copy registration link Do not share …" at bounding box center [436, 85] width 388 height 79
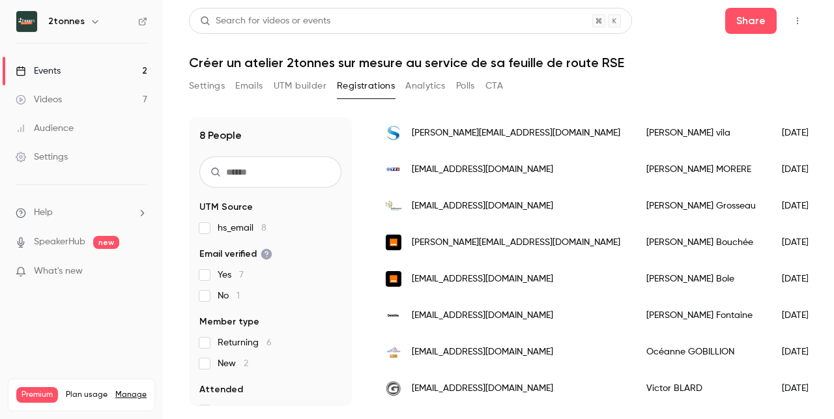
drag, startPoint x: 580, startPoint y: 352, endPoint x: 414, endPoint y: 352, distance: 166.2
click at [414, 352] on div "[EMAIL_ADDRESS][DOMAIN_NAME]" at bounding box center [503, 352] width 261 height 36
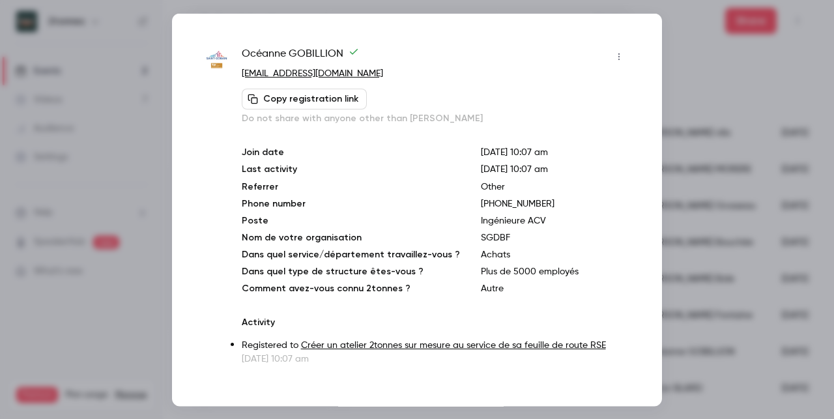
drag, startPoint x: 405, startPoint y: 72, endPoint x: 236, endPoint y: 74, distance: 169.4
click at [236, 74] on div "Océanne GOBILLION [EMAIL_ADDRESS][DOMAIN_NAME] Copy registration link Do not sh…" at bounding box center [417, 205] width 425 height 319
copy link "[EMAIL_ADDRESS][DOMAIN_NAME]"
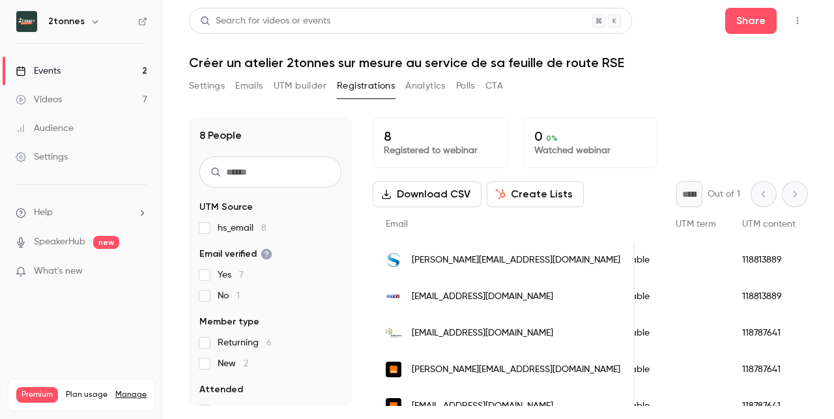
scroll to position [115, 0]
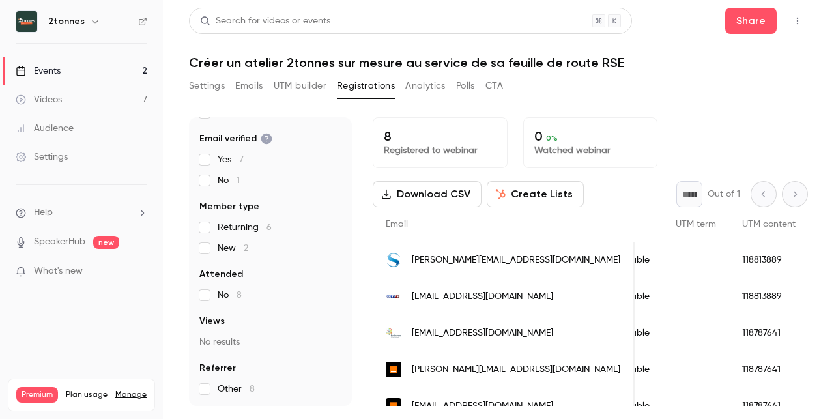
click at [113, 60] on link "Events 2" at bounding box center [81, 71] width 163 height 29
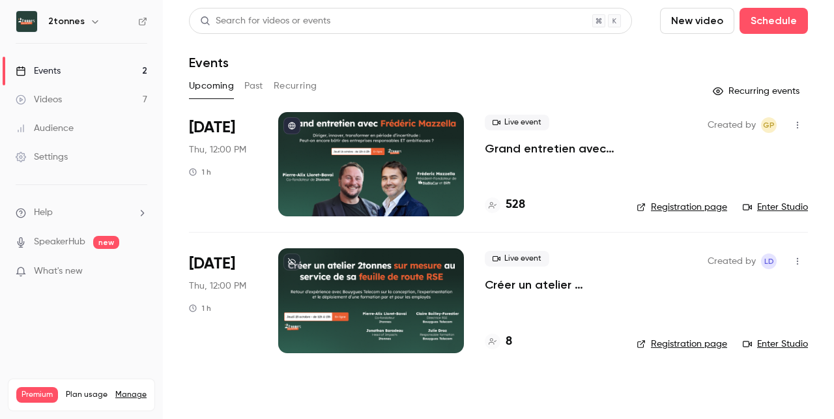
click at [525, 166] on div "Live event Grand entretien avec [PERSON_NAME]. Diriger, innover, transformer en…" at bounding box center [550, 164] width 131 height 104
click at [545, 154] on p "Grand entretien avec [PERSON_NAME]. Diriger, innover, transformer en période d’…" at bounding box center [550, 149] width 131 height 16
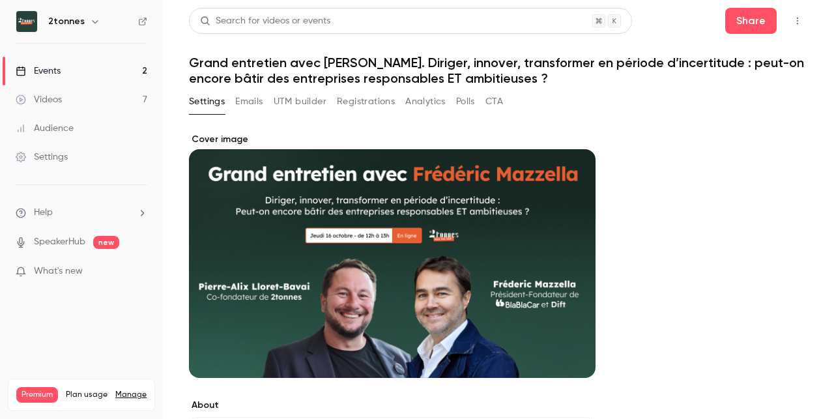
click at [377, 98] on button "Registrations" at bounding box center [366, 101] width 58 height 21
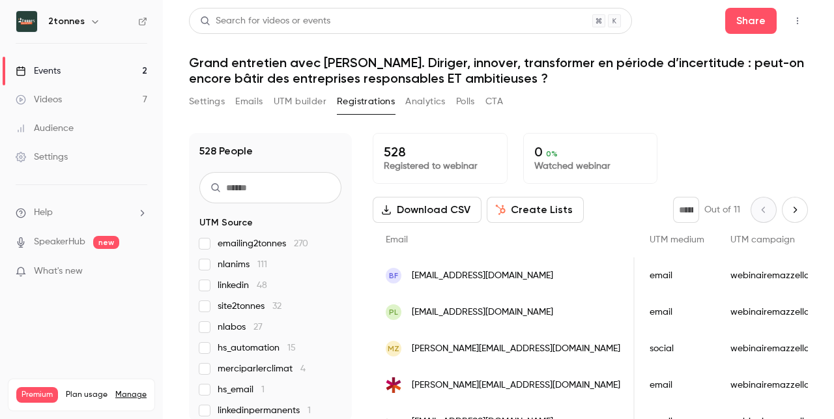
scroll to position [0, 1829]
click at [273, 184] on input "text" at bounding box center [270, 187] width 142 height 31
paste input "**********"
type input "**********"
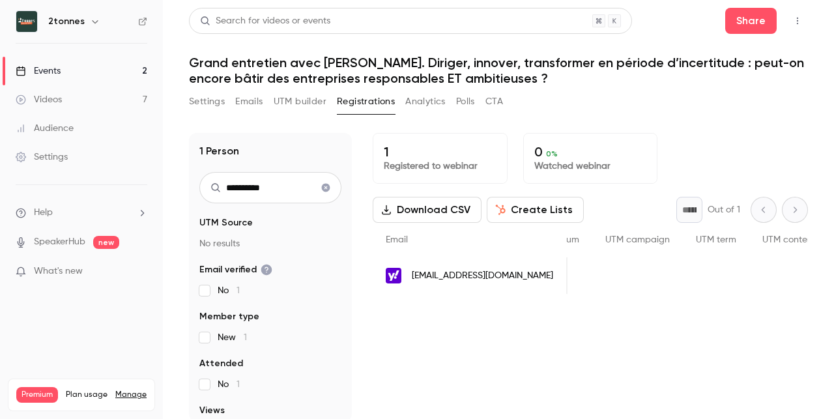
scroll to position [0, 1496]
type input "**********"
